Goal: Task Accomplishment & Management: Use online tool/utility

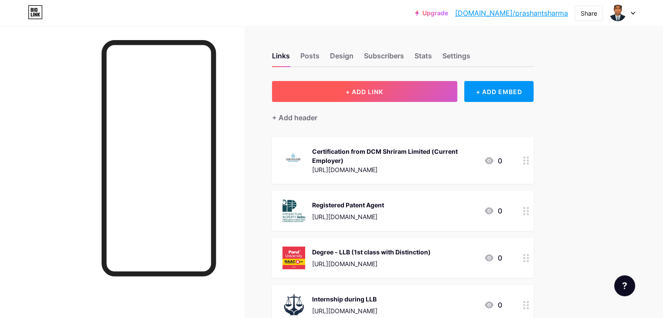
click at [383, 91] on span "+ ADD LINK" at bounding box center [365, 91] width 38 height 7
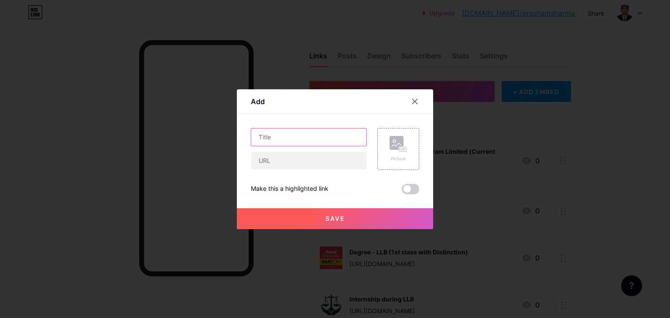
click at [294, 132] on input "text" at bounding box center [308, 137] width 115 height 17
click at [283, 161] on input "text" at bounding box center [308, 160] width 115 height 17
paste input "[URL][DOMAIN_NAME]"
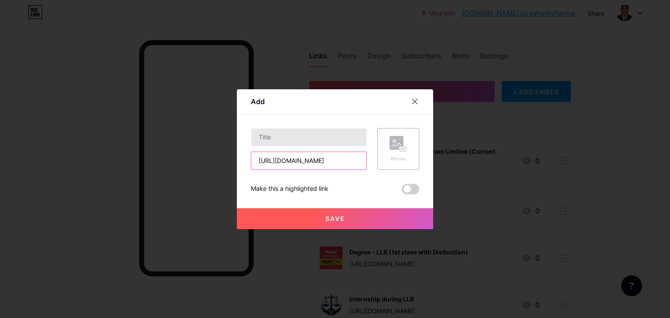
type input "[URL][DOMAIN_NAME]"
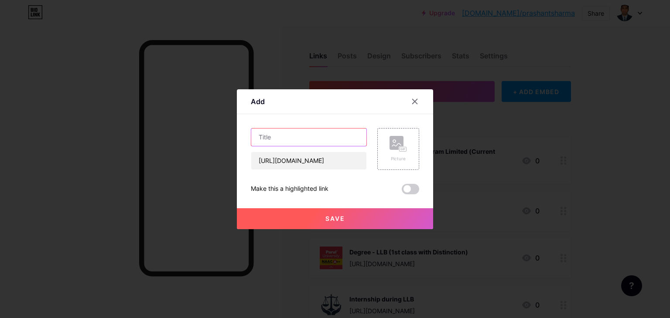
click at [288, 141] on input "text" at bounding box center [308, 137] width 115 height 17
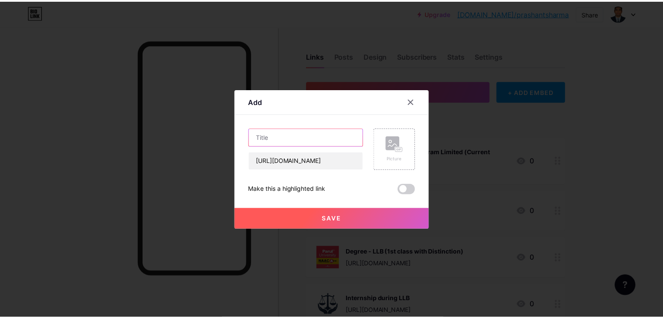
scroll to position [0, 0]
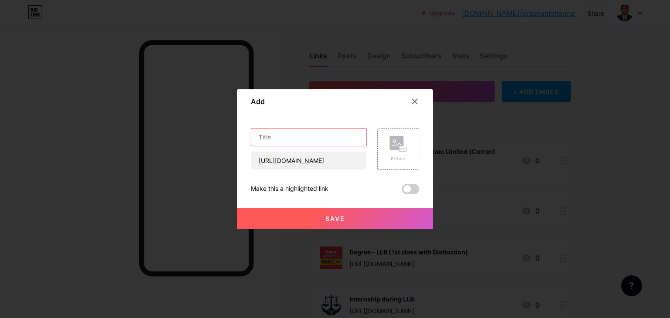
paste input "Certification from Talon Advocacy"
type input "Certification from Talon Advocacy"
click at [404, 154] on div "Picture" at bounding box center [397, 149] width 17 height 26
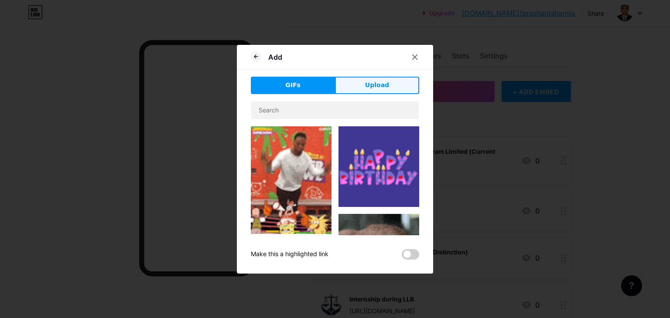
click at [380, 88] on span "Upload" at bounding box center [377, 85] width 24 height 9
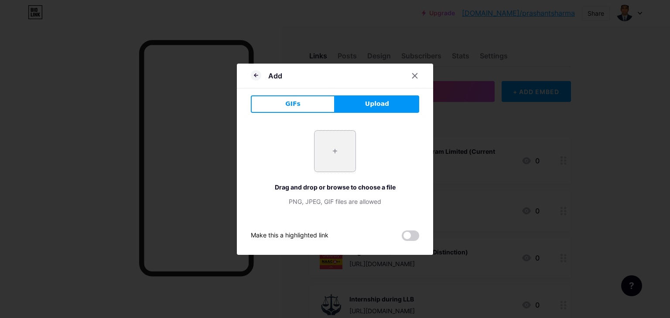
click at [338, 154] on input "file" at bounding box center [334, 151] width 41 height 41
type input "C:\fakepath\Talon.jpg"
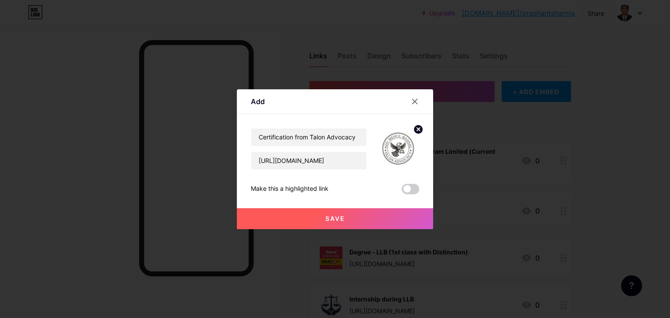
click at [334, 215] on span "Save" at bounding box center [335, 218] width 20 height 7
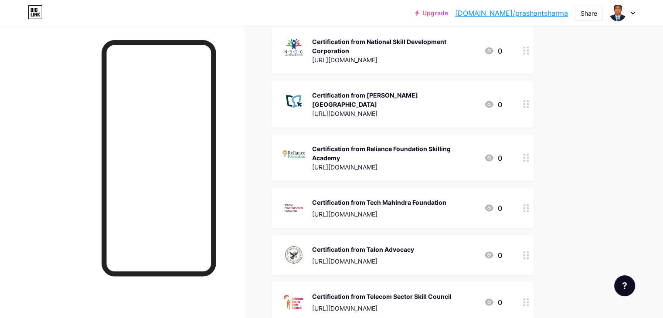
scroll to position [1665, 0]
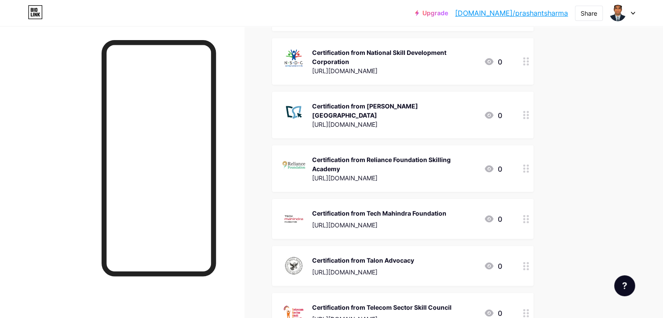
click at [510, 14] on link "[DOMAIN_NAME]/prashantsharma" at bounding box center [511, 13] width 113 height 10
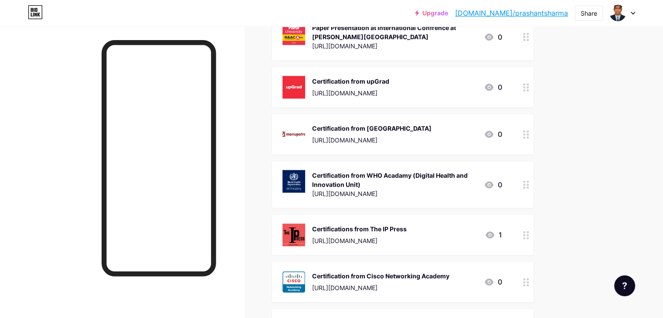
scroll to position [1134, 0]
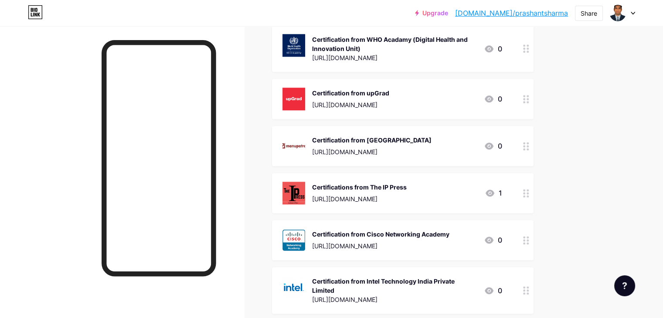
click at [534, 56] on div at bounding box center [526, 48] width 15 height 47
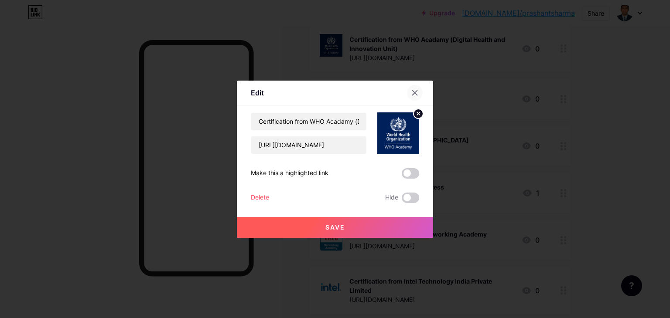
click at [417, 95] on icon at bounding box center [415, 92] width 5 height 5
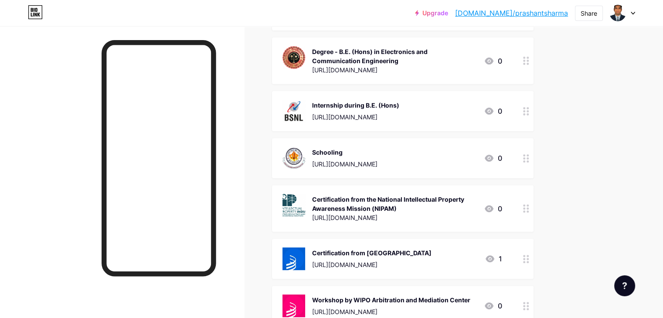
scroll to position [305, 0]
